Goal: Transaction & Acquisition: Purchase product/service

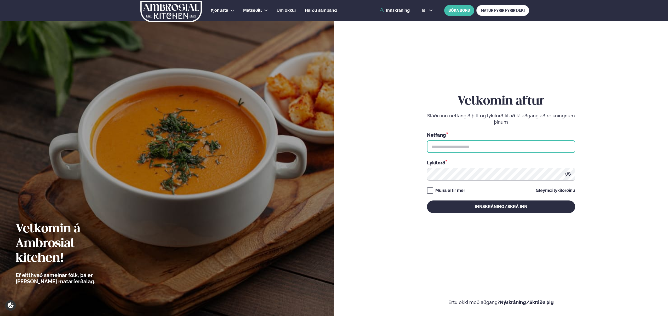
click at [467, 150] on input "text" at bounding box center [501, 146] width 148 height 13
type input "**********"
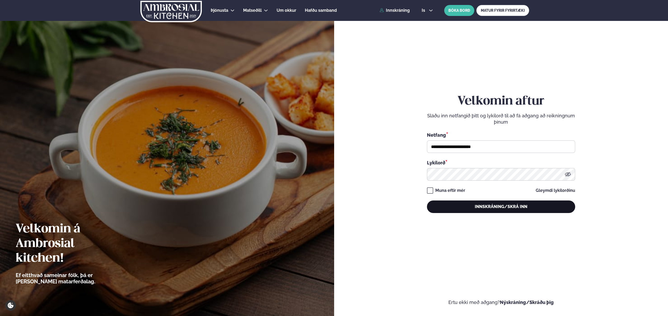
click at [504, 208] on button "Innskráning/Skrá inn" at bounding box center [501, 207] width 148 height 13
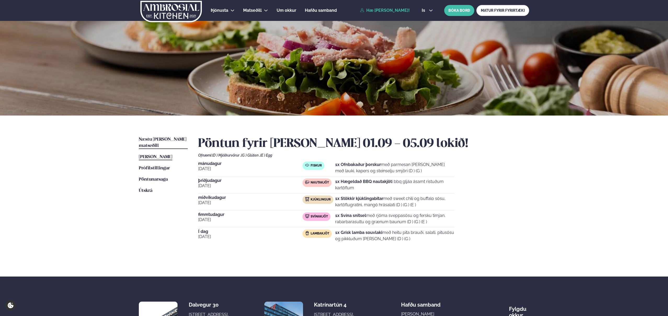
click at [163, 138] on span "Næstu [PERSON_NAME] matseðill" at bounding box center [163, 142] width 48 height 11
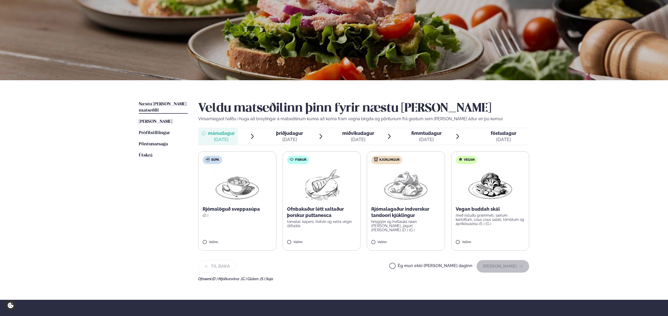
scroll to position [36, 0]
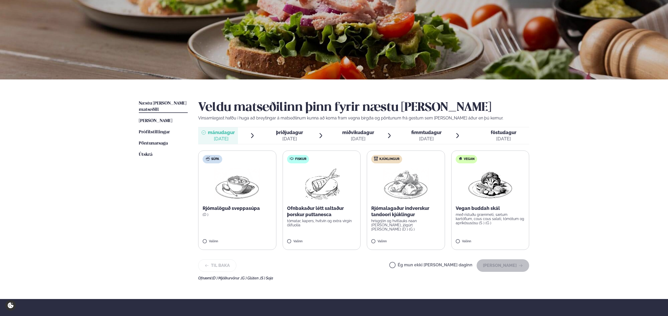
click at [405, 183] on img at bounding box center [406, 184] width 46 height 33
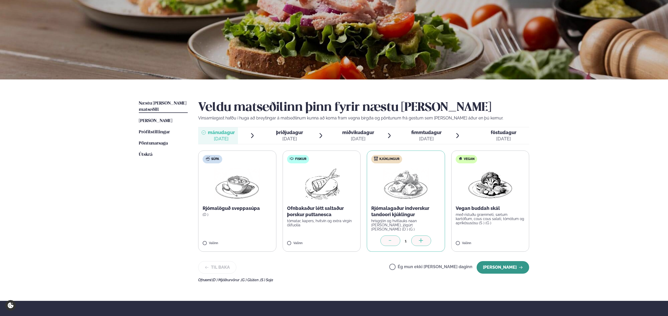
click at [508, 269] on button "[PERSON_NAME]" at bounding box center [503, 267] width 53 height 13
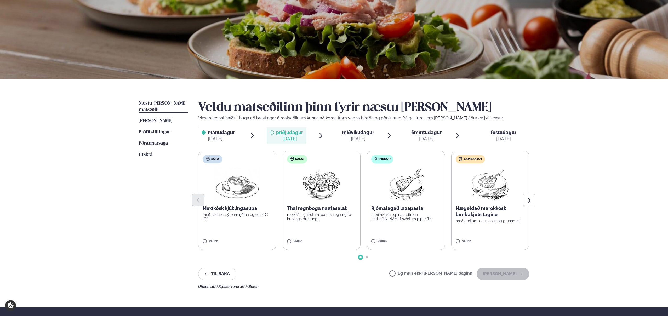
click at [362, 196] on div at bounding box center [363, 200] width 331 height 13
click at [484, 199] on div at bounding box center [363, 200] width 331 height 13
click at [489, 189] on img at bounding box center [490, 184] width 46 height 33
click at [495, 189] on img at bounding box center [490, 184] width 46 height 33
click at [510, 274] on button "[PERSON_NAME]" at bounding box center [503, 274] width 53 height 13
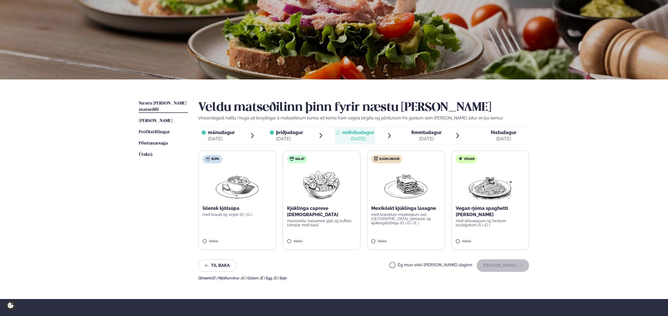
click at [567, 168] on div "Þjónusta Hádegismatur fyrir fyrirtæki Fyrirtækja veitingar Einkapartý Matseðill…" at bounding box center [334, 185] width 668 height 443
click at [334, 193] on img at bounding box center [321, 184] width 46 height 33
click at [503, 263] on button "[PERSON_NAME]" at bounding box center [503, 265] width 53 height 13
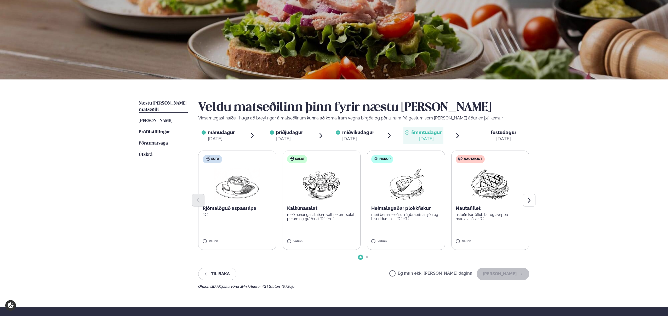
click at [450, 212] on div "Súpa Rjómalöguð aspassúpa (D ) Valinn Salat Kalkúnasalat með hunangsristuðum va…" at bounding box center [363, 200] width 331 height 99
click at [488, 188] on img at bounding box center [490, 184] width 46 height 33
click at [509, 275] on button "[PERSON_NAME]" at bounding box center [503, 274] width 53 height 13
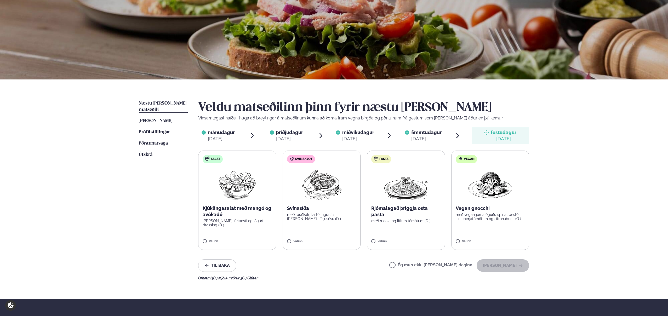
click at [314, 192] on img at bounding box center [321, 184] width 46 height 33
click at [502, 266] on button "[PERSON_NAME]" at bounding box center [503, 265] width 53 height 13
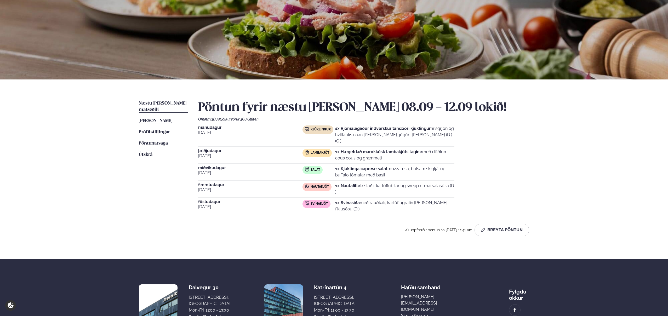
click at [156, 119] on span "[PERSON_NAME]" at bounding box center [155, 121] width 33 height 4
